Goal: Navigation & Orientation: Find specific page/section

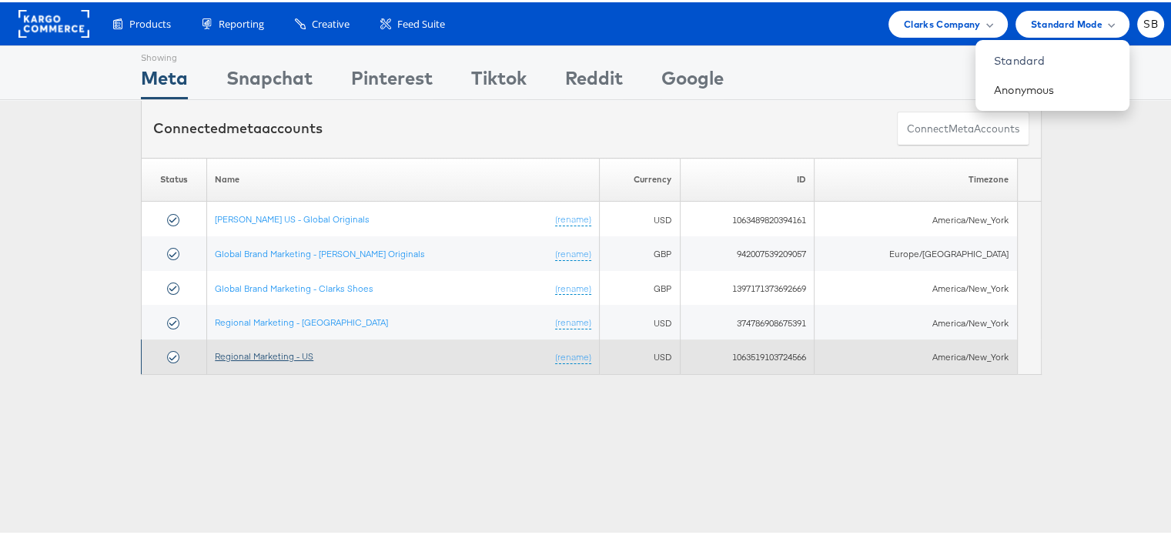
click at [265, 357] on link "Regional Marketing - US" at bounding box center [264, 354] width 99 height 12
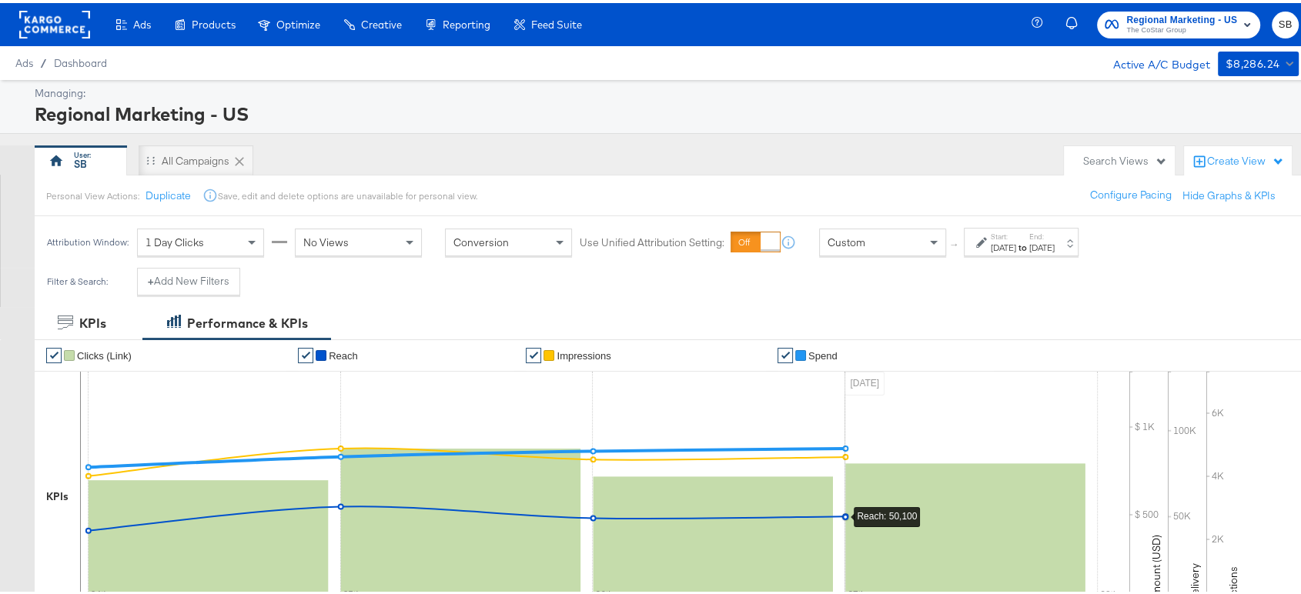
click at [808, 53] on div "Ads / Dashboard Active A/C Budget $8,286.24" at bounding box center [657, 60] width 1314 height 34
click at [207, 156] on div "All Campaigns" at bounding box center [196, 158] width 68 height 15
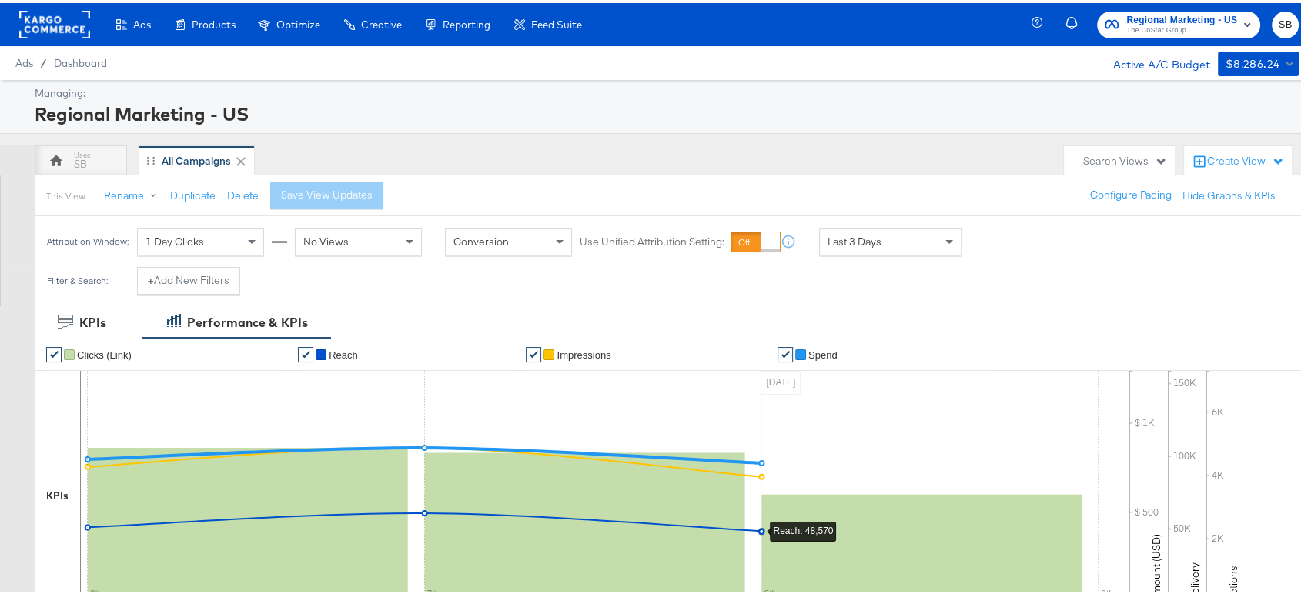
click at [1090, 156] on div "Search Views" at bounding box center [1125, 158] width 84 height 15
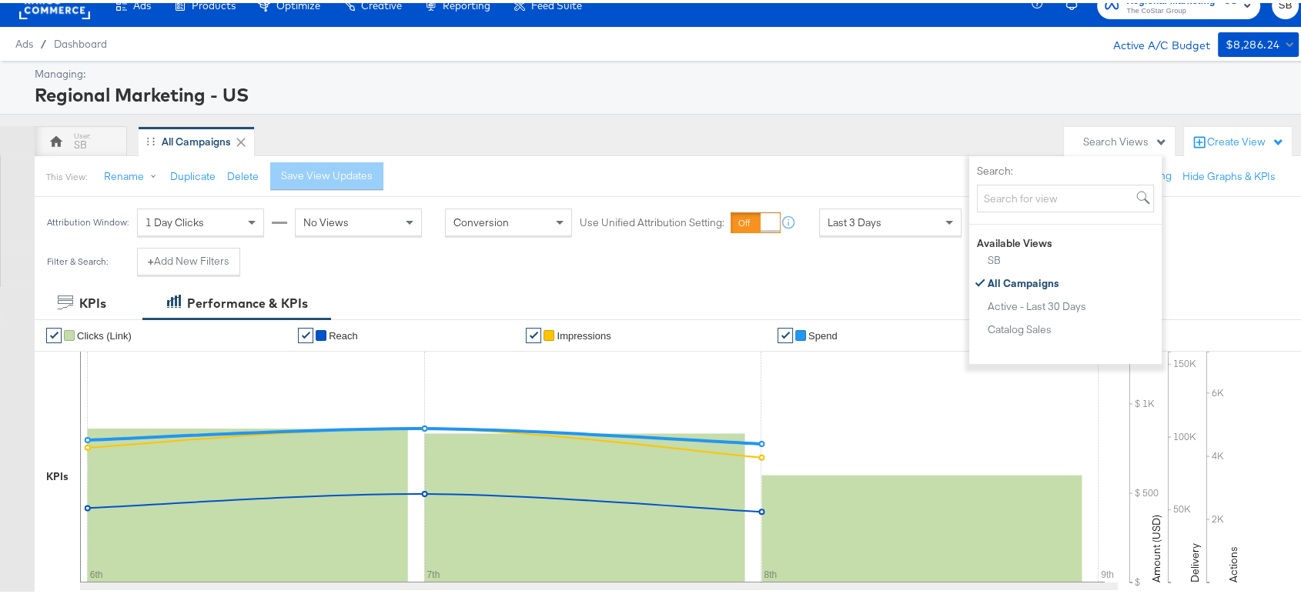
scroll to position [7, 0]
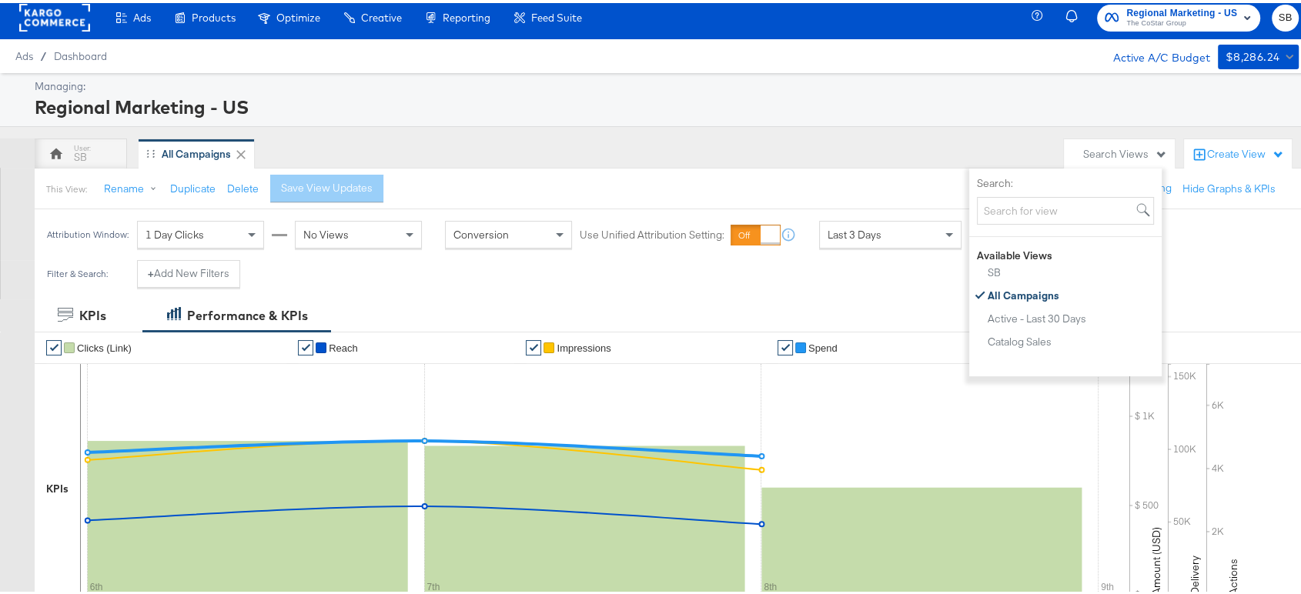
click at [749, 72] on div "Managing: Regional Marketing - US" at bounding box center [657, 97] width 1314 height 54
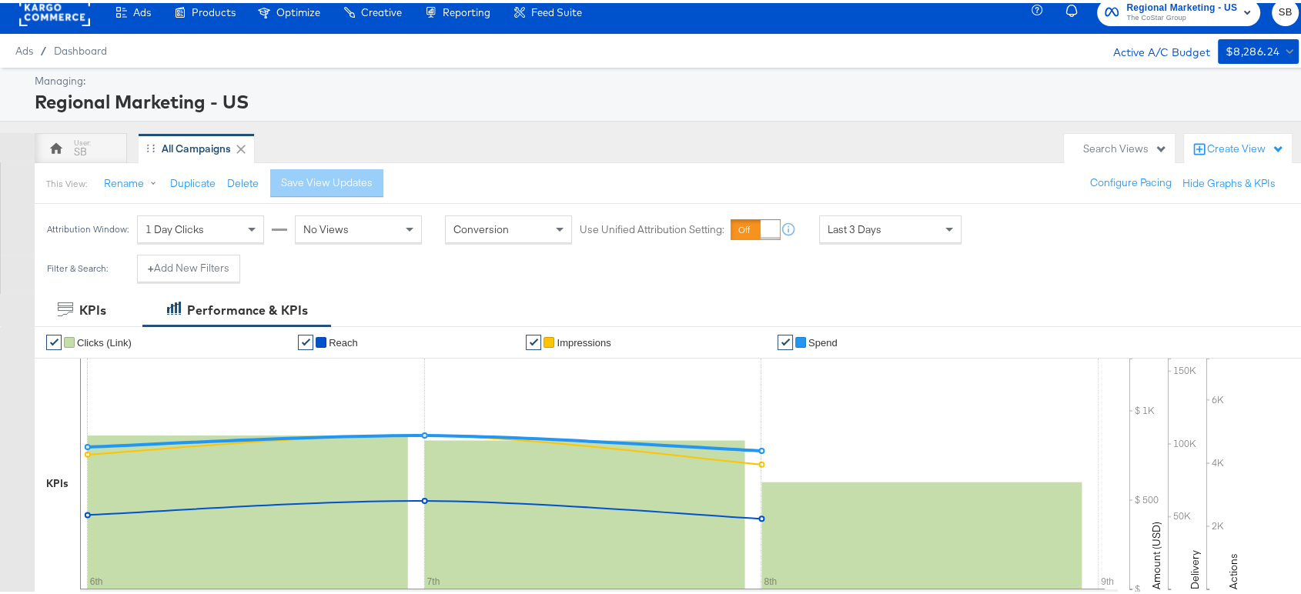
scroll to position [0, 0]
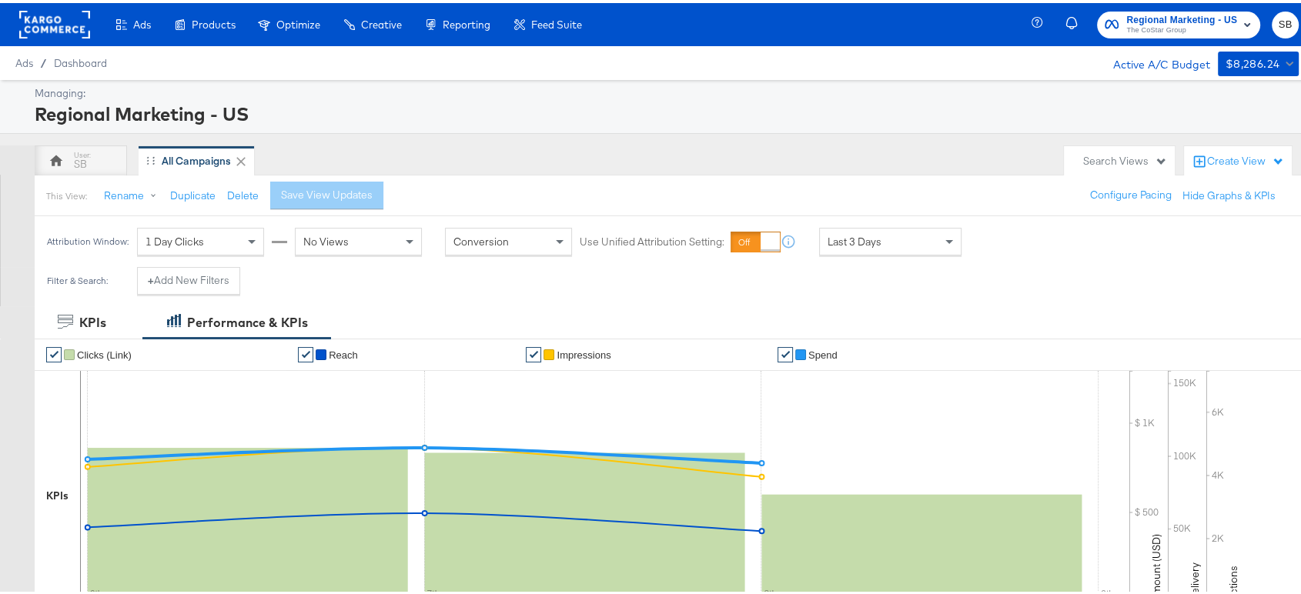
click at [1097, 149] on div "Search Views" at bounding box center [1119, 158] width 111 height 30
click at [61, 16] on rect at bounding box center [54, 22] width 71 height 28
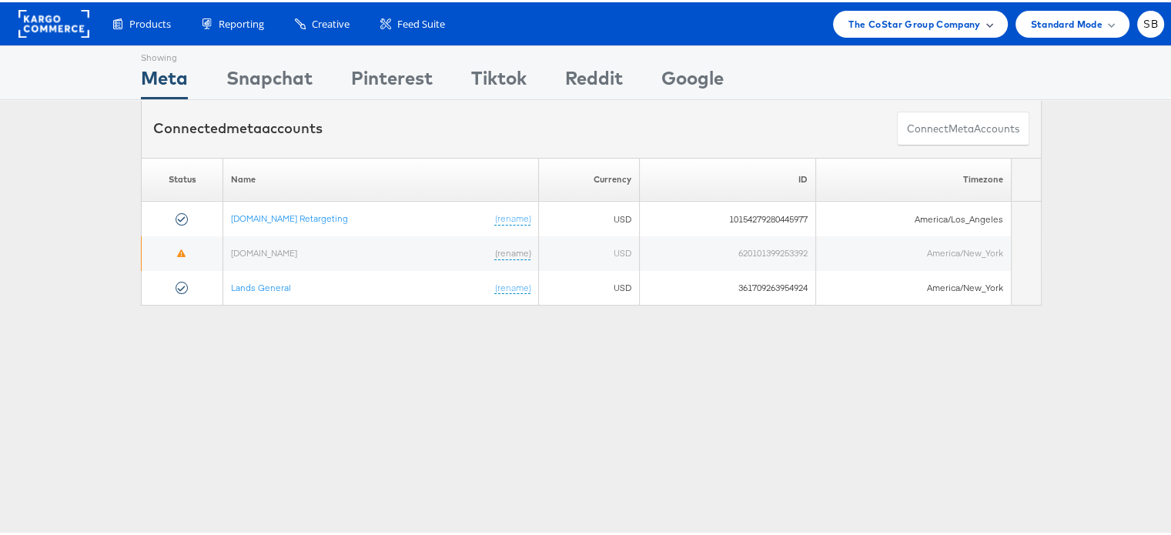
click at [889, 24] on span "The CoStar Group Company" at bounding box center [914, 22] width 132 height 16
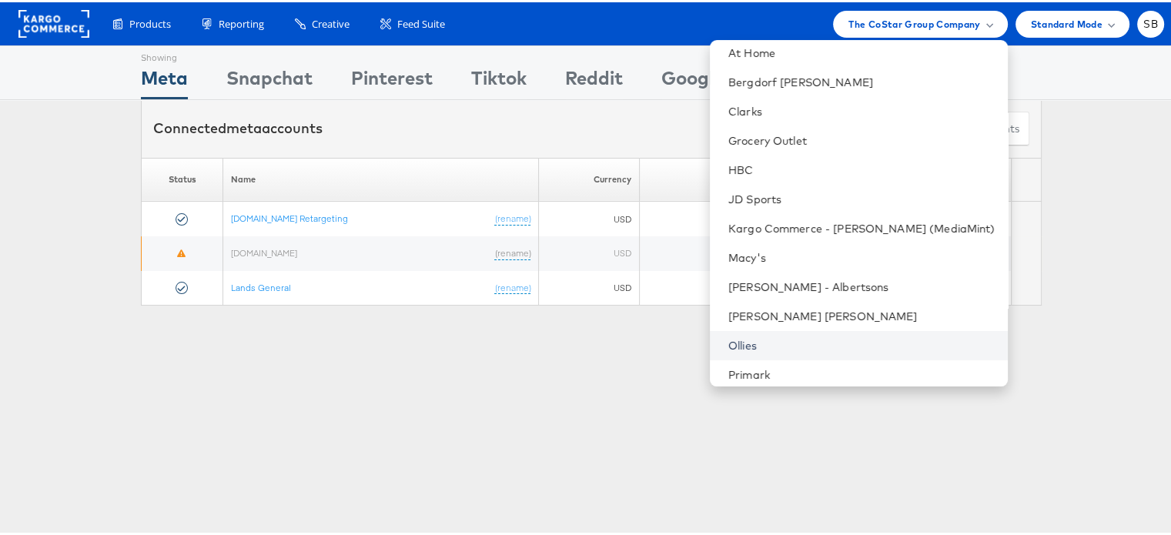
scroll to position [161, 0]
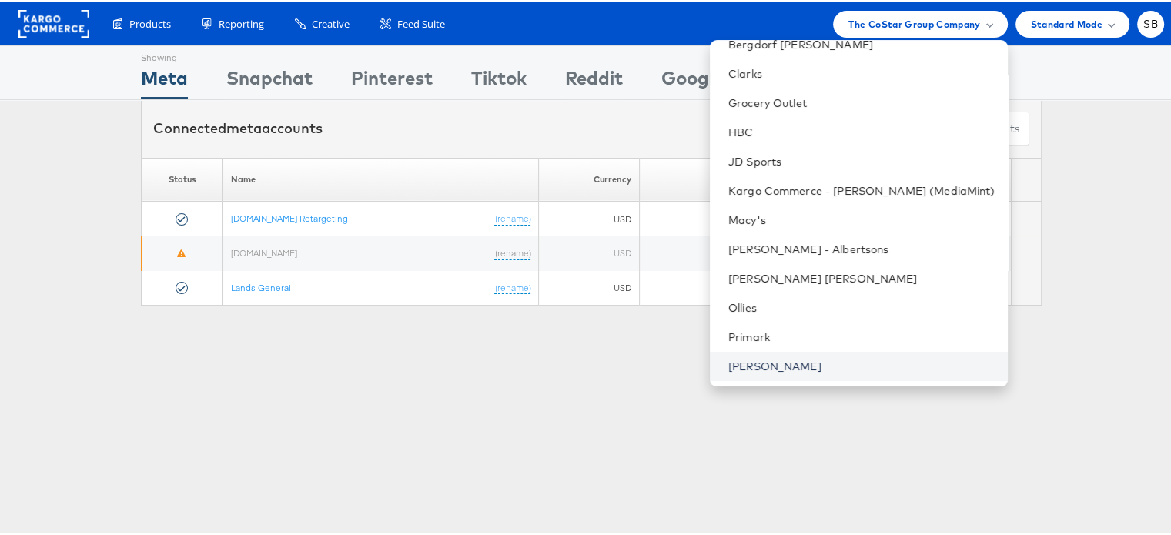
click at [769, 361] on link "[PERSON_NAME]" at bounding box center [861, 363] width 267 height 15
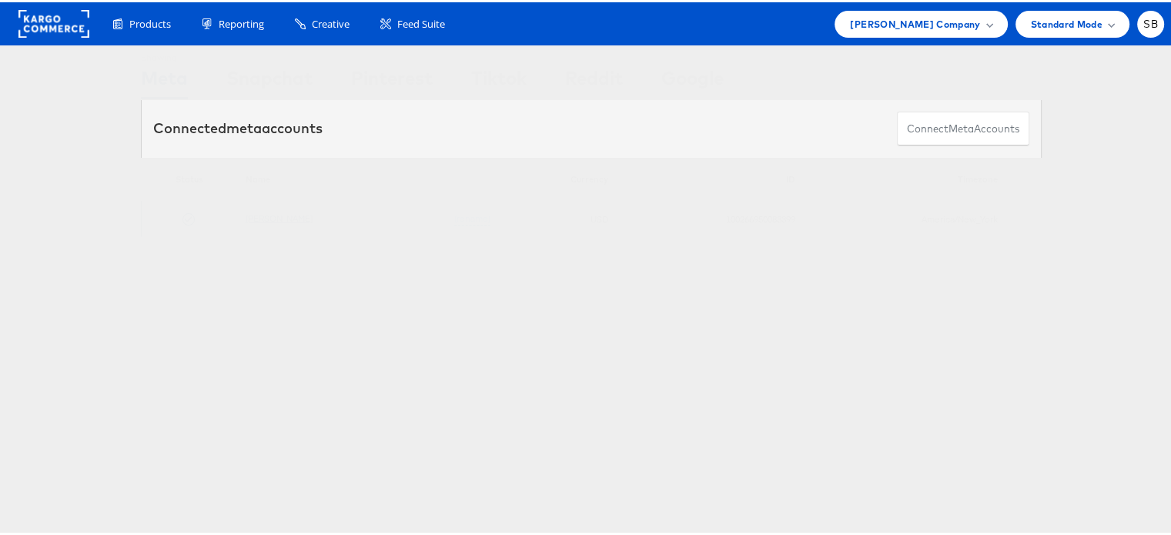
click at [270, 216] on link "[PERSON_NAME]" at bounding box center [279, 216] width 67 height 12
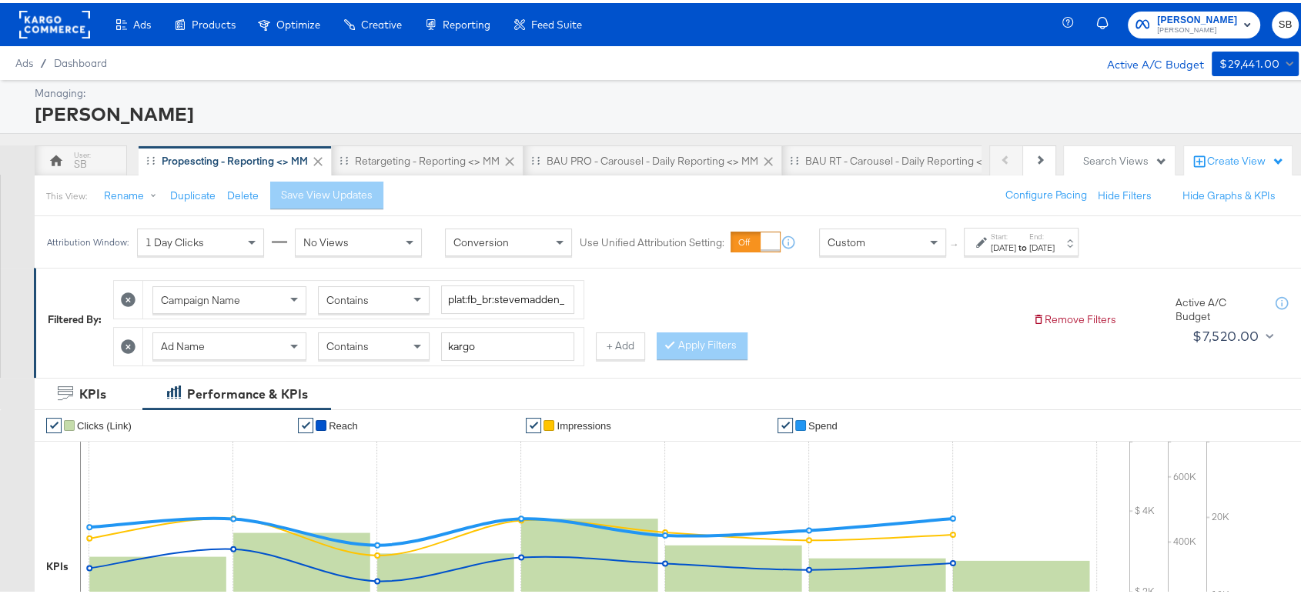
click at [1109, 166] on div "Search Views" at bounding box center [1119, 158] width 111 height 30
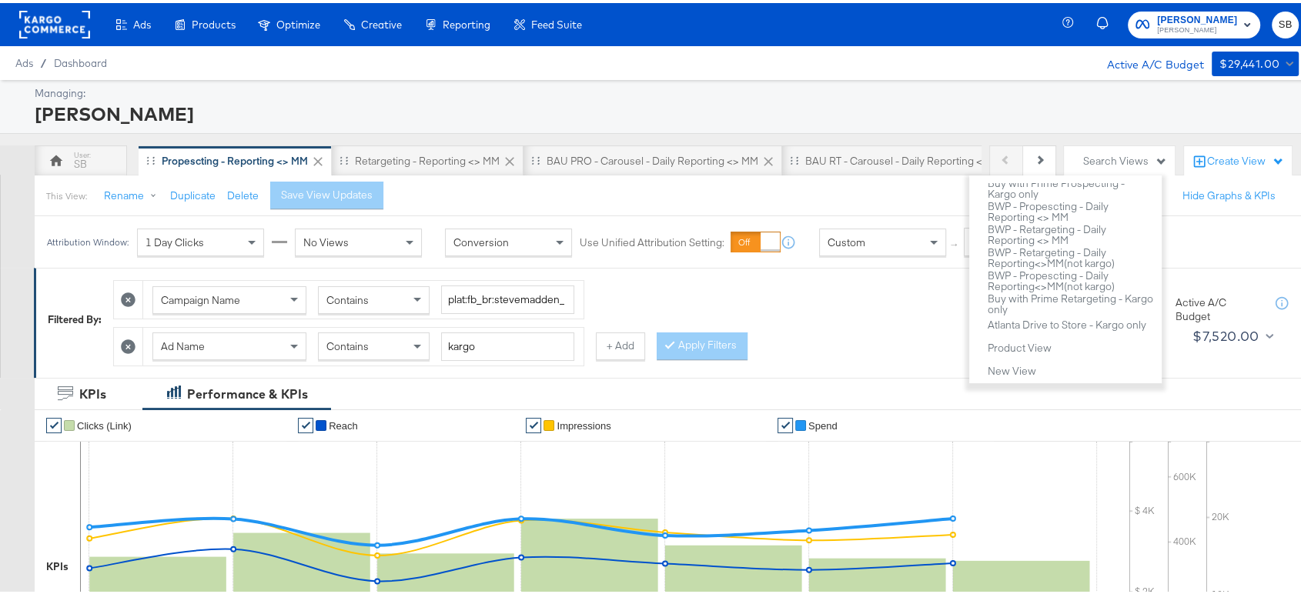
scroll to position [1024, 0]
click at [912, 190] on div "This View: Rename Duplicate Delete Save View Updates Configure Pacing Hide Filt…" at bounding box center [674, 193] width 1280 height 42
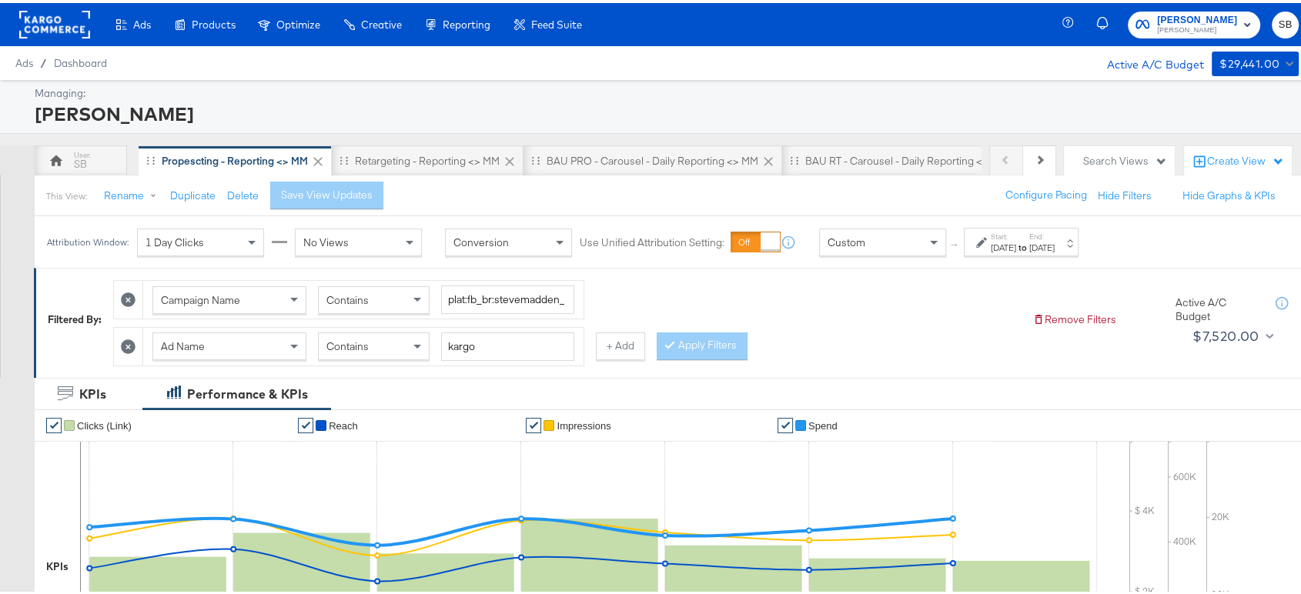
click at [1113, 156] on div "Search Views" at bounding box center [1125, 158] width 84 height 15
